Goal: Find specific page/section: Locate item on page

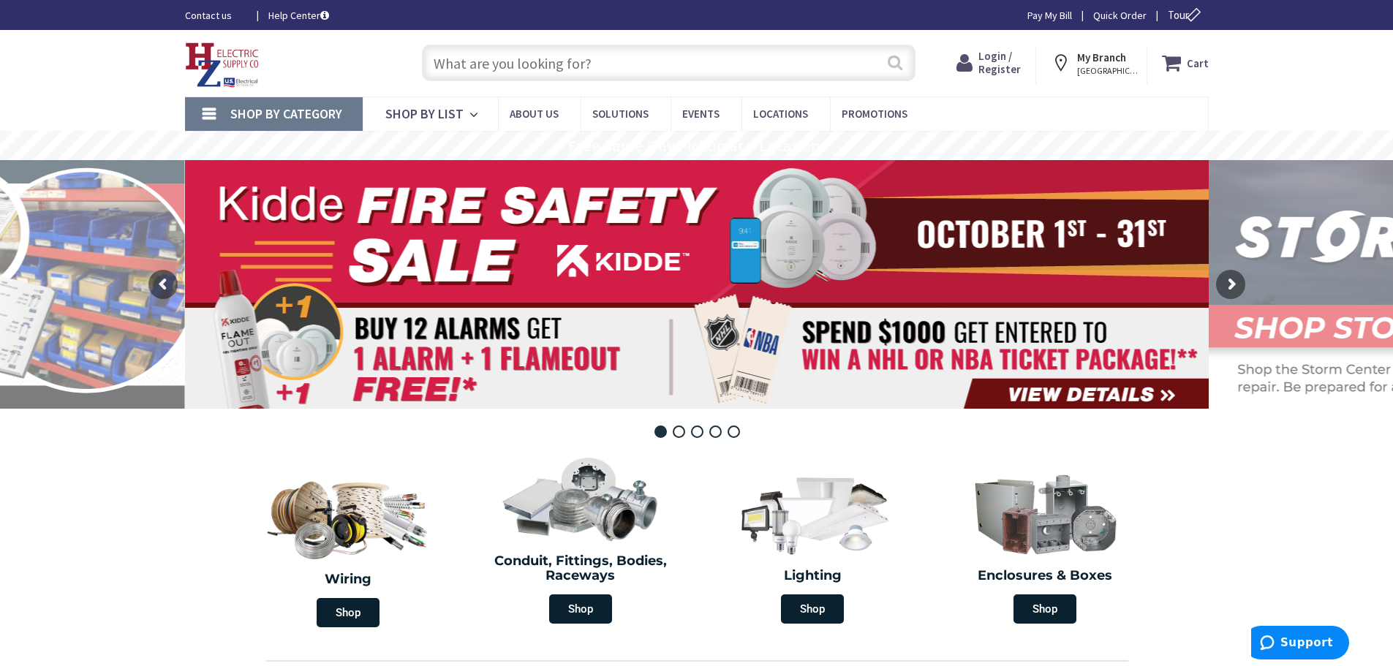
click at [888, 52] on button "Search" at bounding box center [895, 62] width 19 height 33
click at [462, 56] on input "text" at bounding box center [669, 63] width 494 height 37
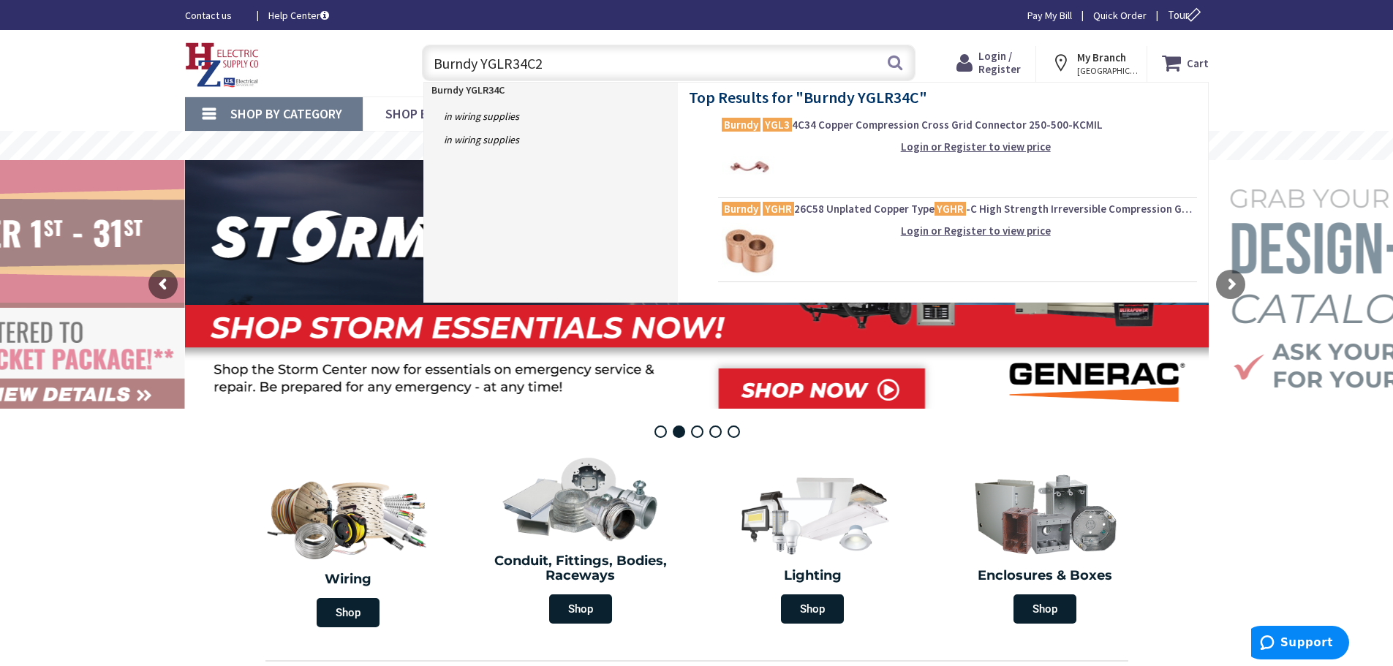
type input "Burndy YGLR34C29"
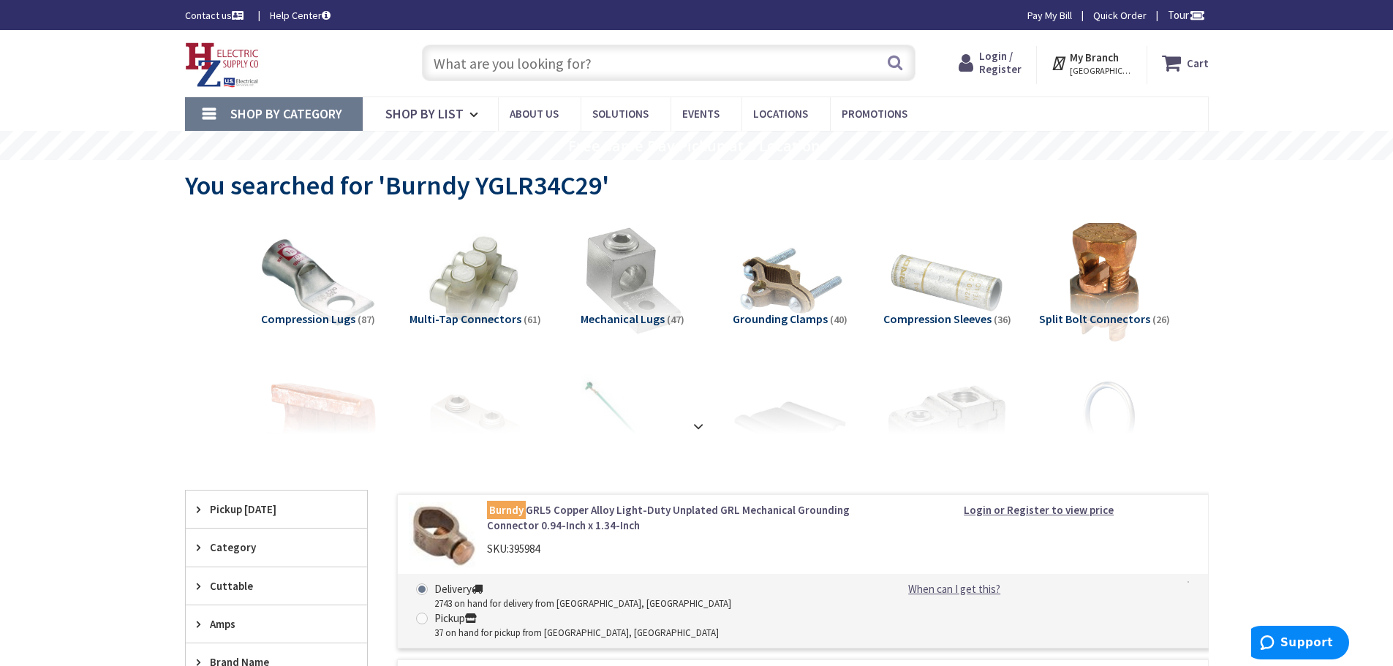
drag, startPoint x: 597, startPoint y: 56, endPoint x: 344, endPoint y: 53, distance: 252.3
click at [344, 53] on div "Toggle Nav Search Cart My Cart Close" at bounding box center [697, 63] width 1046 height 49
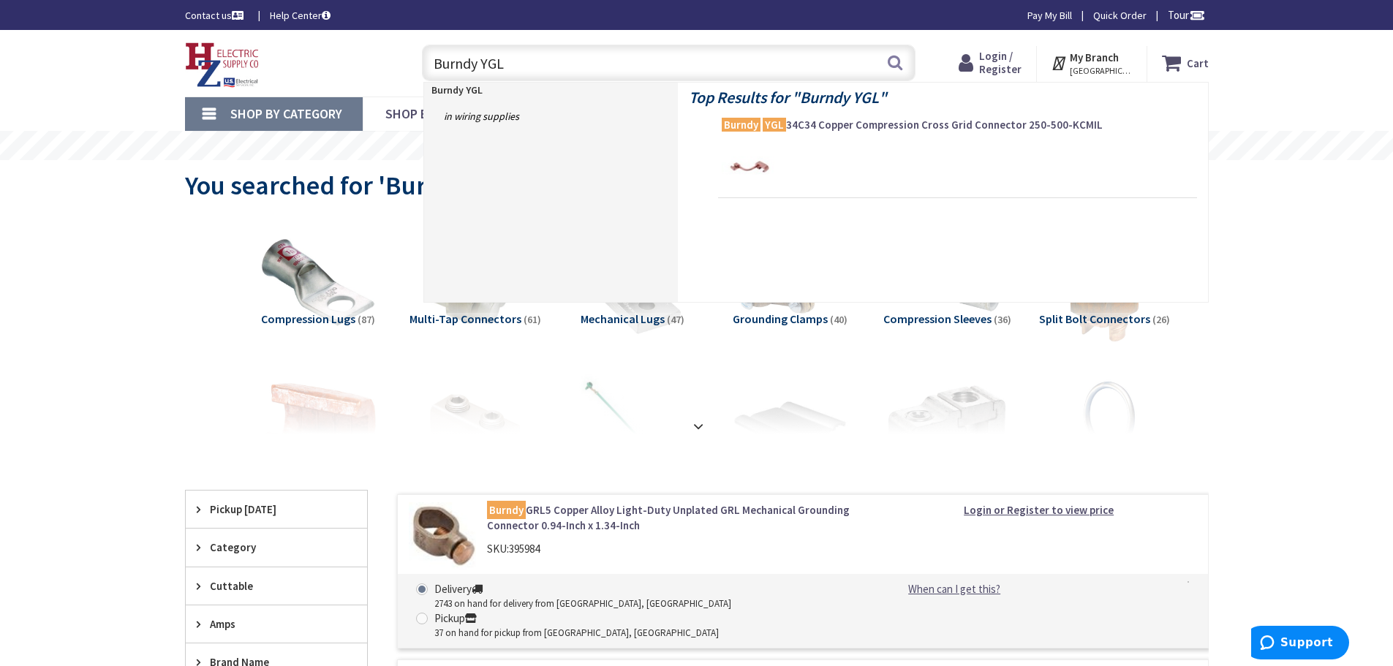
type input "Burndy YGLR"
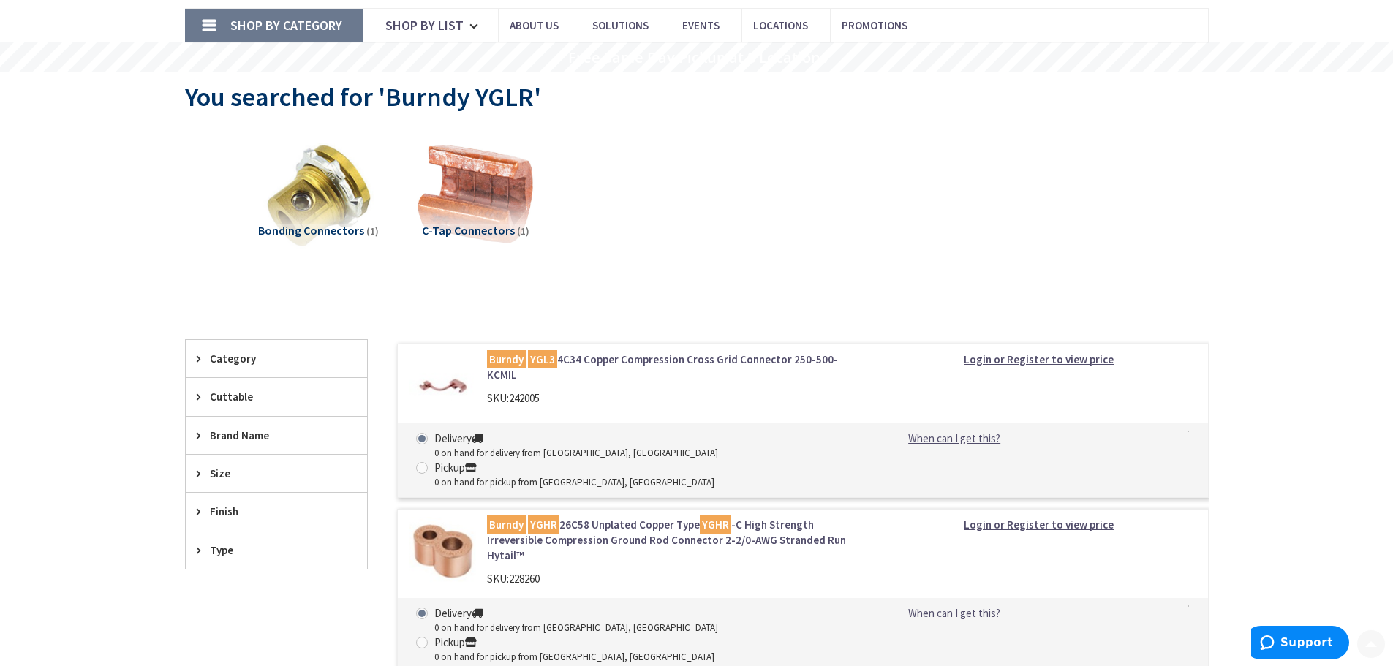
scroll to position [292, 0]
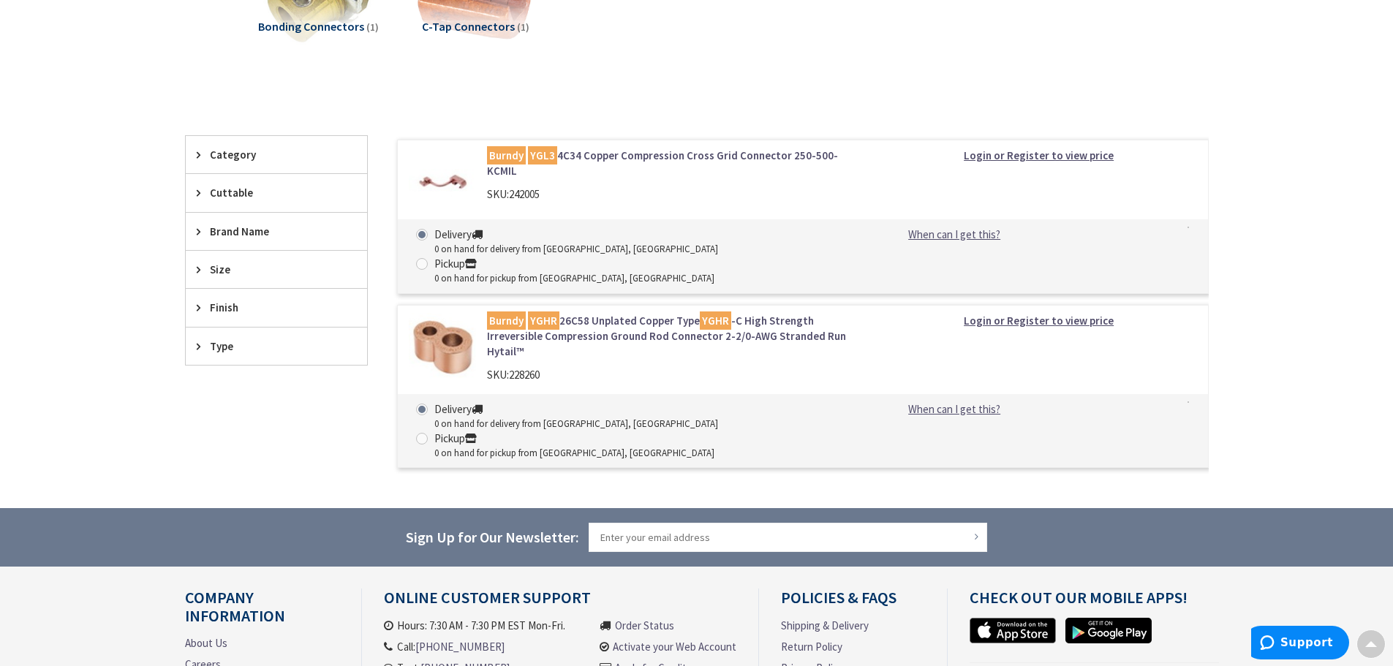
click at [457, 178] on img at bounding box center [443, 182] width 68 height 68
